Goal: Information Seeking & Learning: Learn about a topic

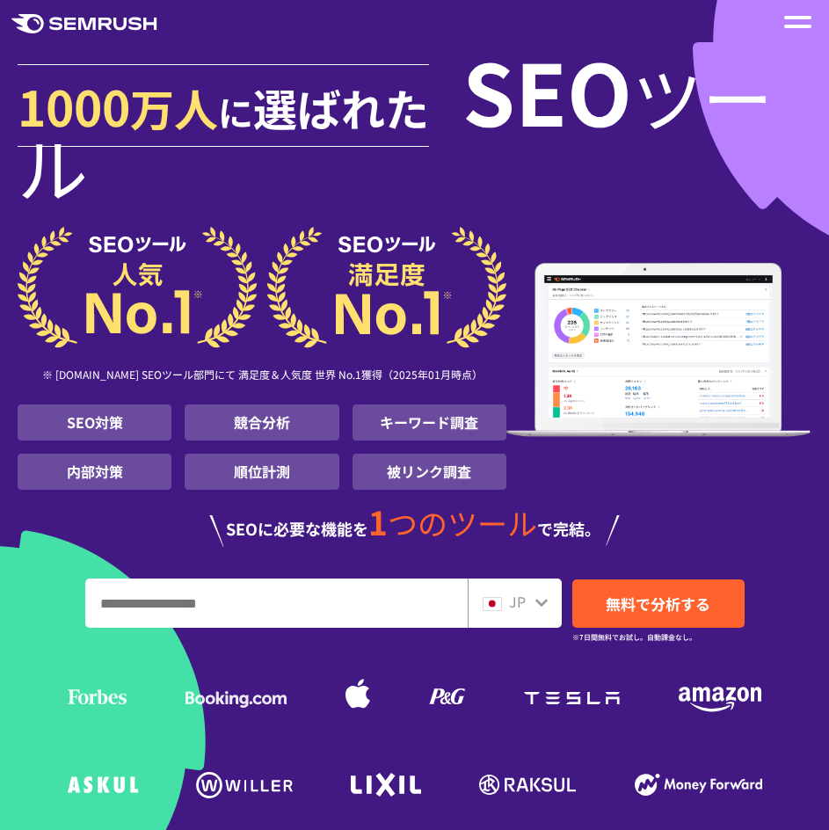
click at [418, 622] on input "URL、キーワードを入力してください" at bounding box center [276, 602] width 381 height 47
click at [525, 619] on div "JP" at bounding box center [515, 603] width 94 height 49
click at [332, 601] on input "URL、キーワードを入力してください" at bounding box center [276, 602] width 381 height 47
paste input "**********"
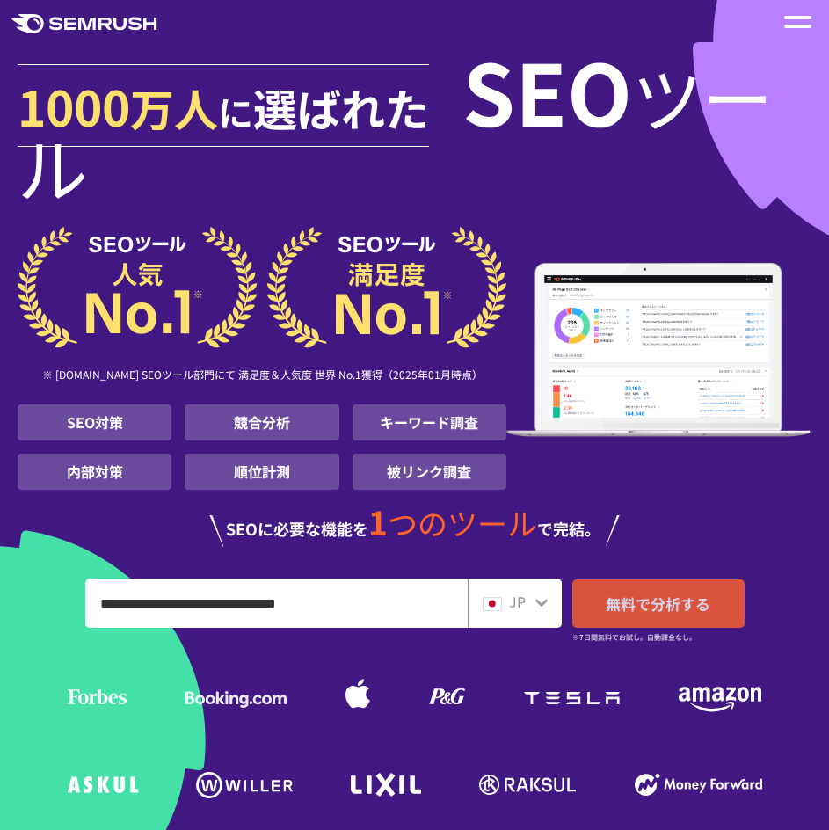
type input "**********"
click at [638, 600] on span "無料で分析する" at bounding box center [658, 604] width 105 height 22
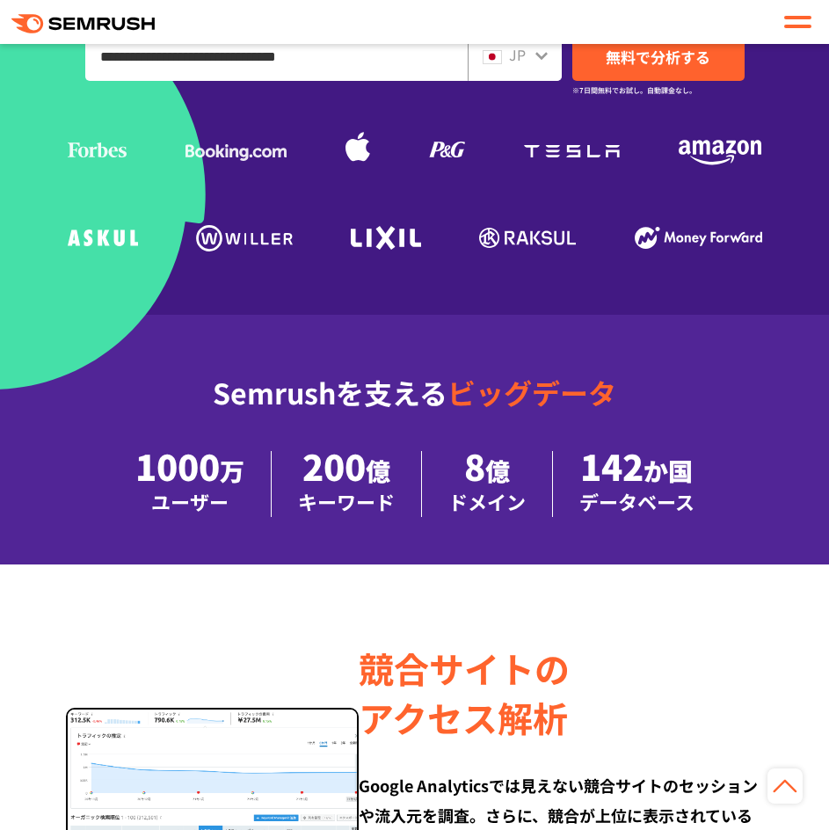
scroll to position [352, 0]
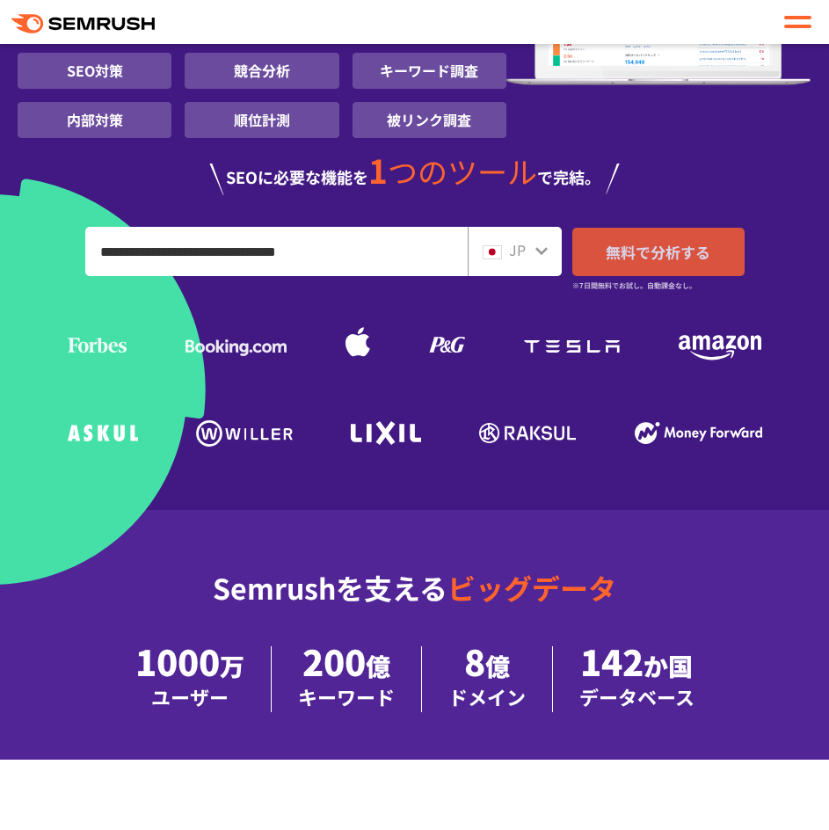
click at [630, 265] on link "無料で分析する" at bounding box center [658, 252] width 172 height 48
click at [635, 273] on link "無料で分析する" at bounding box center [658, 252] width 172 height 48
click at [545, 255] on icon at bounding box center [542, 251] width 14 height 14
click at [543, 255] on icon at bounding box center [542, 251] width 14 height 14
click at [521, 254] on span "JP" at bounding box center [517, 249] width 17 height 21
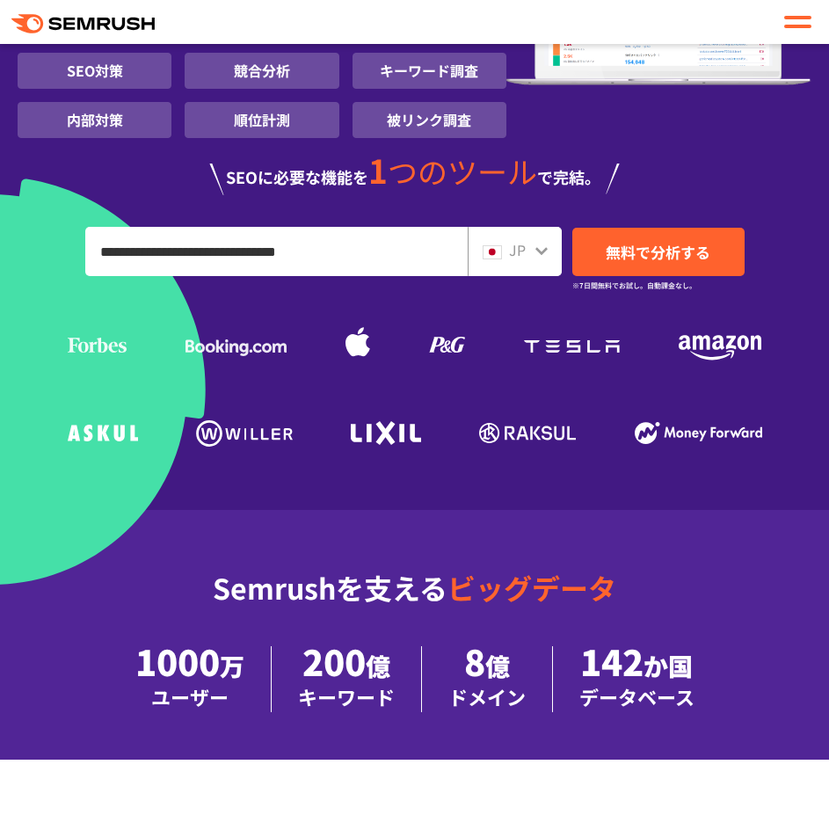
click at [484, 252] on img at bounding box center [492, 252] width 19 height 14
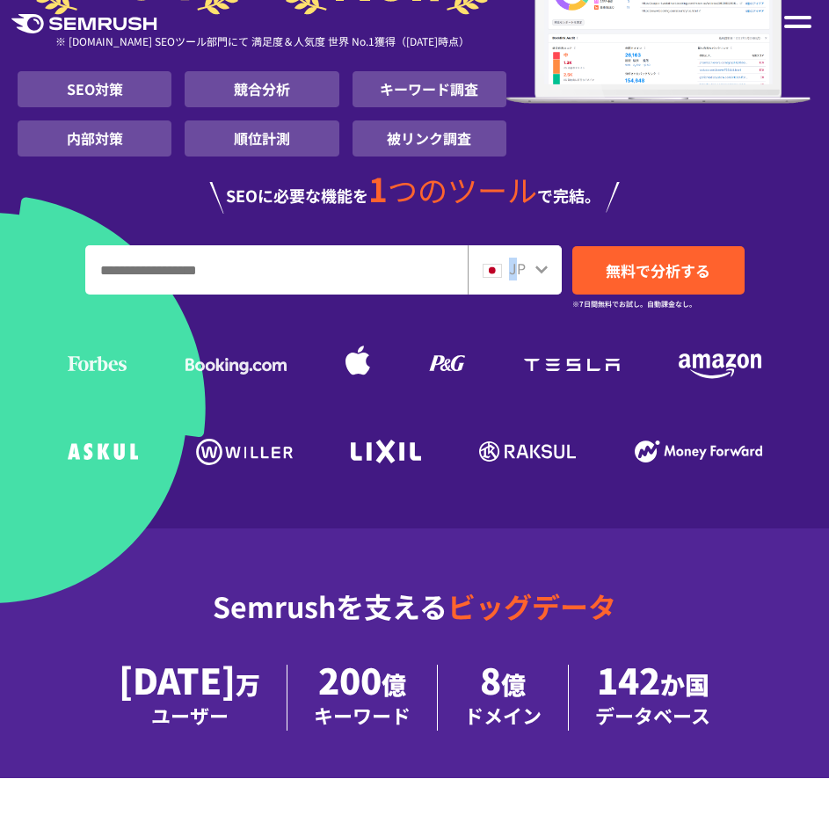
click at [512, 270] on span "JP" at bounding box center [517, 268] width 17 height 21
click at [530, 270] on div "JP" at bounding box center [511, 269] width 56 height 23
click at [542, 267] on icon at bounding box center [542, 269] width 14 height 14
drag, startPoint x: 540, startPoint y: 273, endPoint x: 487, endPoint y: 266, distance: 53.3
click at [538, 274] on icon at bounding box center [542, 269] width 14 height 14
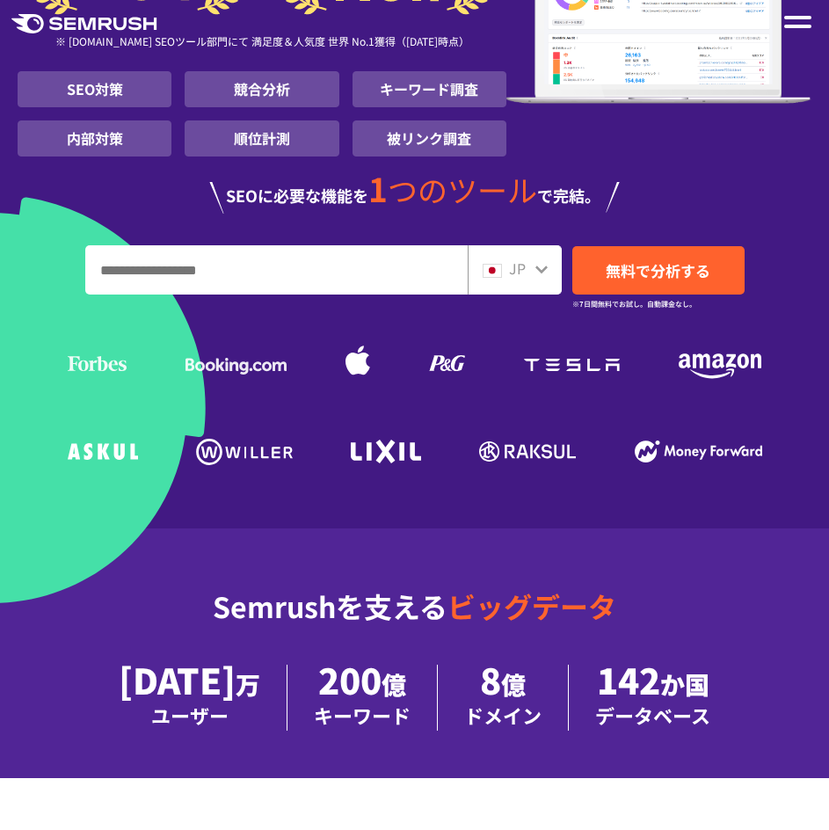
click at [486, 266] on img at bounding box center [492, 271] width 19 height 14
